Goal: Task Accomplishment & Management: Manage account settings

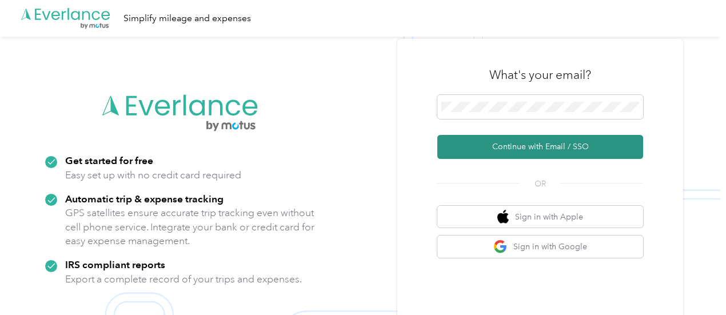
click at [538, 146] on button "Continue with Email / SSO" at bounding box center [540, 147] width 206 height 24
click at [545, 154] on button "Continue with Email / SSO" at bounding box center [540, 147] width 206 height 24
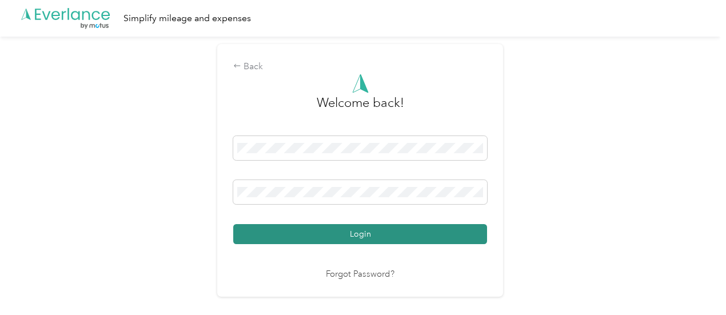
click at [352, 234] on button "Login" at bounding box center [360, 234] width 254 height 20
